Goal: Task Accomplishment & Management: Use online tool/utility

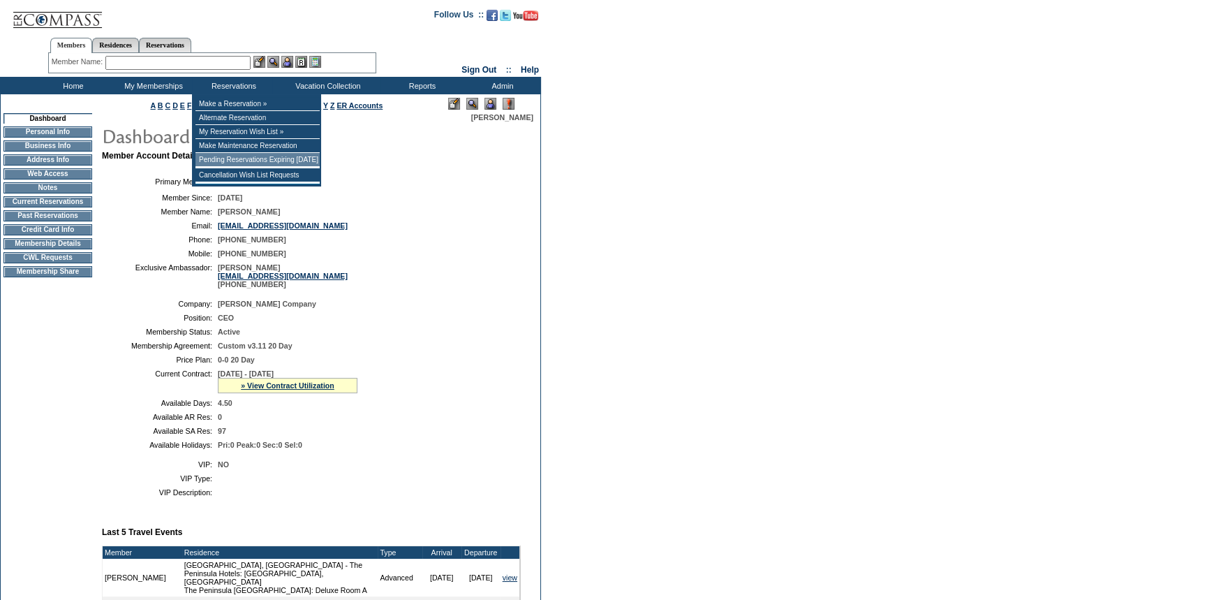
click at [230, 161] on td "Pending Reservations Expiring [DATE]" at bounding box center [258, 160] width 124 height 14
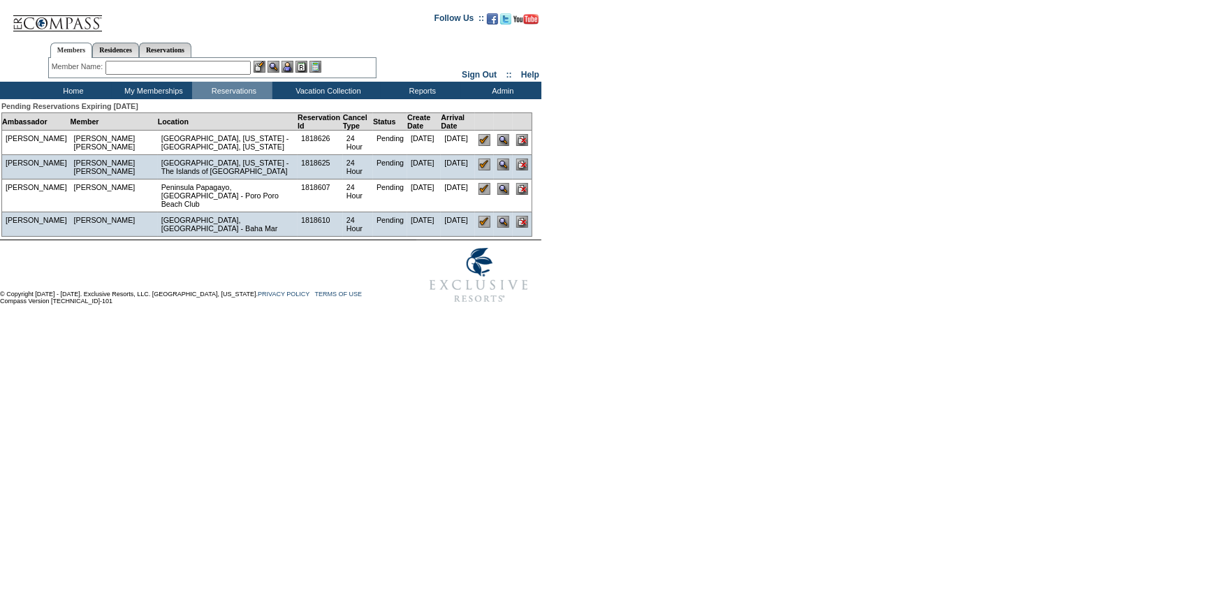
drag, startPoint x: 522, startPoint y: 140, endPoint x: 658, endPoint y: 62, distance: 156.4
click at [522, 140] on input "image" at bounding box center [522, 140] width 12 height 12
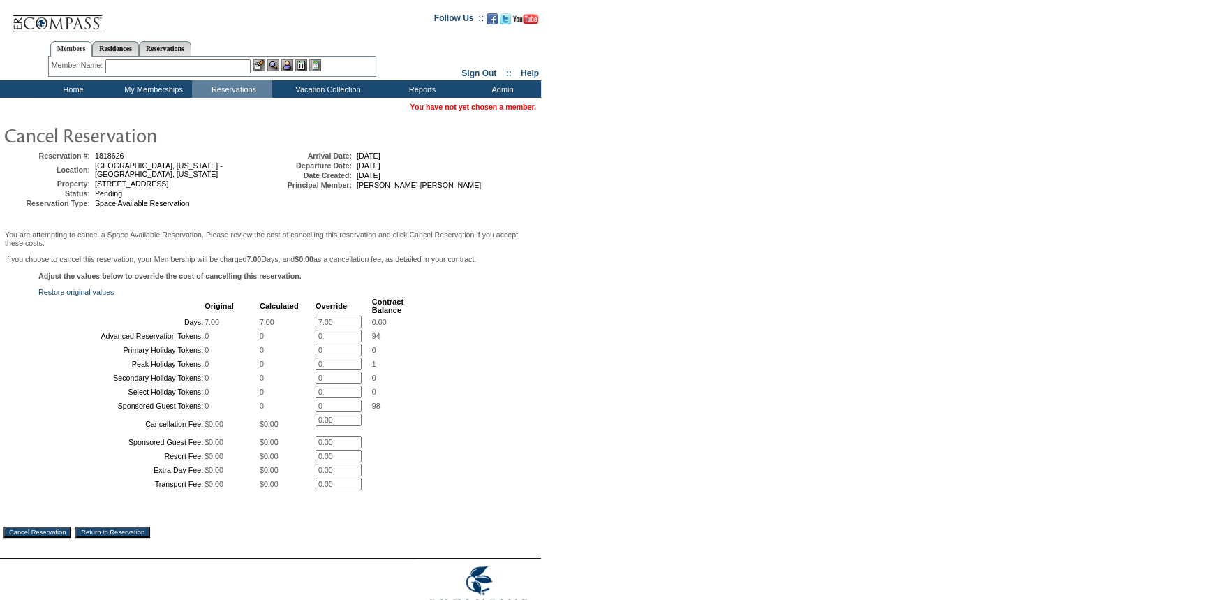
drag, startPoint x: 327, startPoint y: 327, endPoint x: 271, endPoint y: 327, distance: 56.6
click at [271, 327] on tr "Days: 7.00 7.00 7.00 * 0.00" at bounding box center [222, 322] width 364 height 13
type input "0.00"
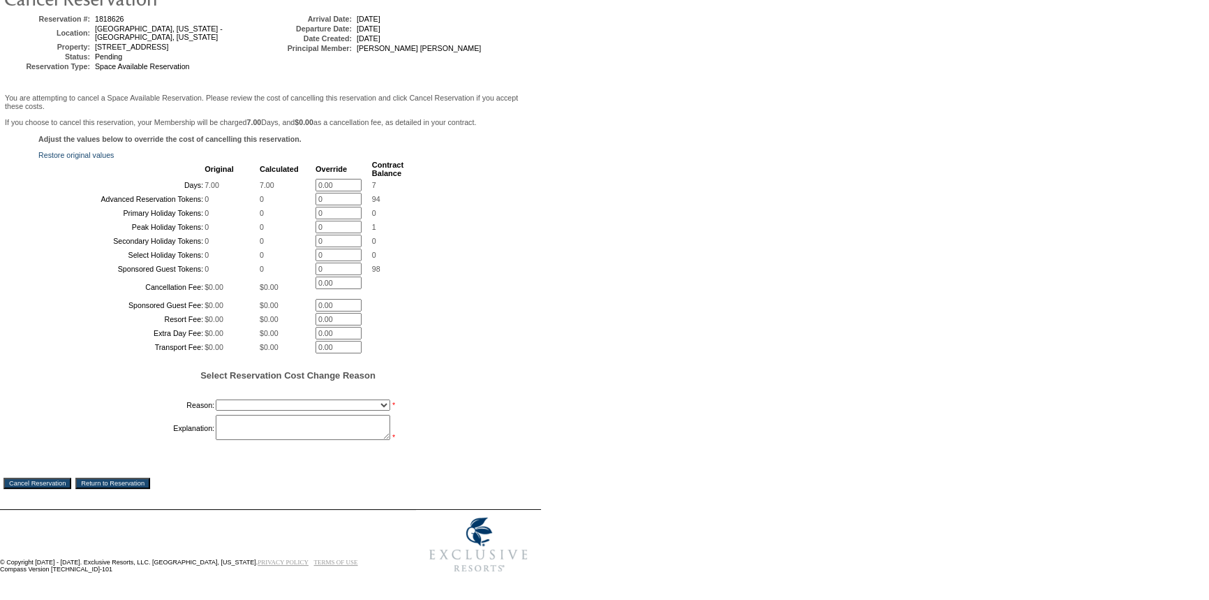
scroll to position [244, 0]
click at [251, 404] on select "Creating Continuous Stay Days Booked After Cancellation Experiential / Hotel / …" at bounding box center [303, 404] width 175 height 11
select select "1026"
click at [216, 399] on select "Creating Continuous Stay Days Booked After Cancellation Experiential / Hotel / …" at bounding box center [303, 404] width 175 height 11
click at [235, 421] on textarea at bounding box center [303, 427] width 175 height 25
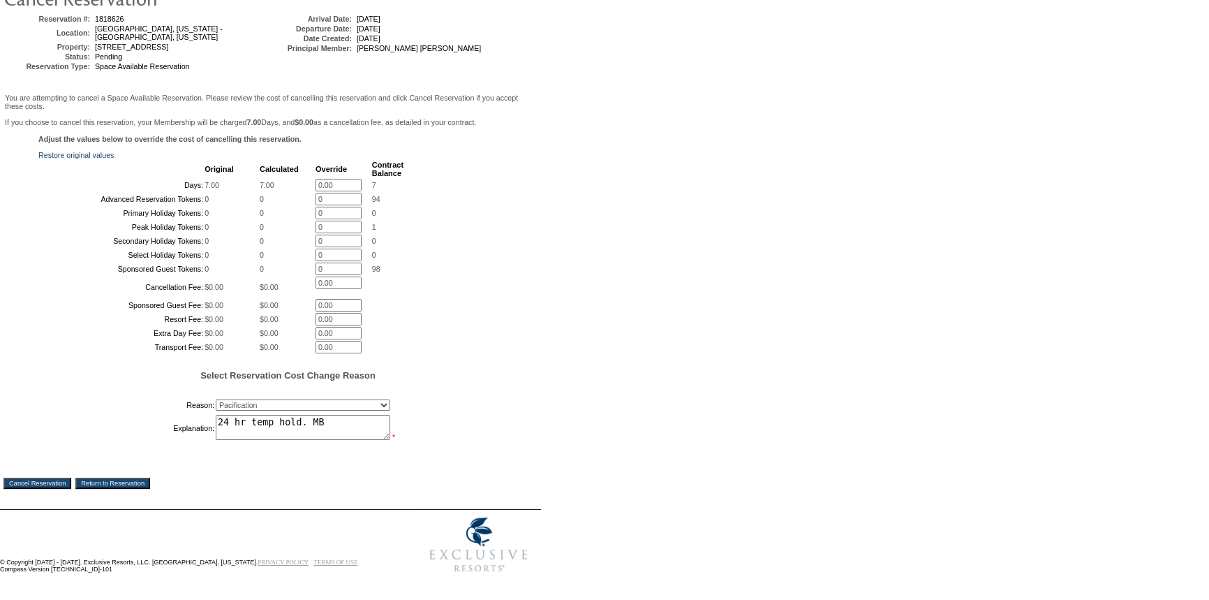
type textarea "24 hr temp hold. MB"
click at [64, 481] on input "Cancel Reservation" at bounding box center [37, 483] width 68 height 11
